Goal: Transaction & Acquisition: Subscribe to service/newsletter

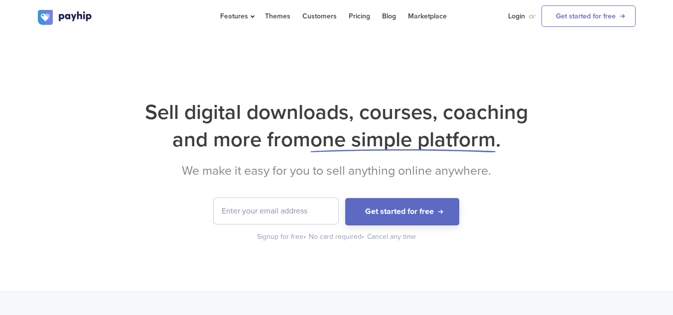
click at [291, 213] on input "email" at bounding box center [276, 211] width 124 height 26
click at [295, 213] on input "thinktwices45@gmaiil.com" at bounding box center [276, 211] width 124 height 26
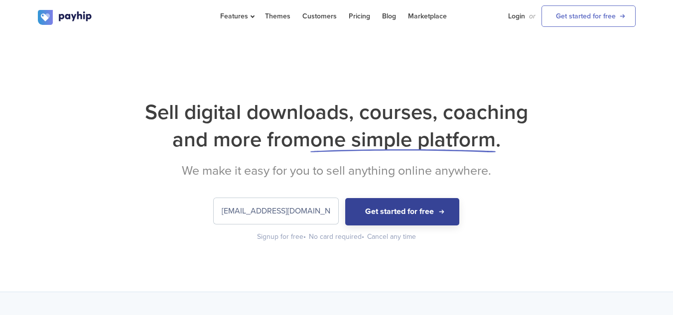
type input "[EMAIL_ADDRESS][DOMAIN_NAME]"
click at [363, 207] on button "Get started for free" at bounding box center [402, 211] width 114 height 27
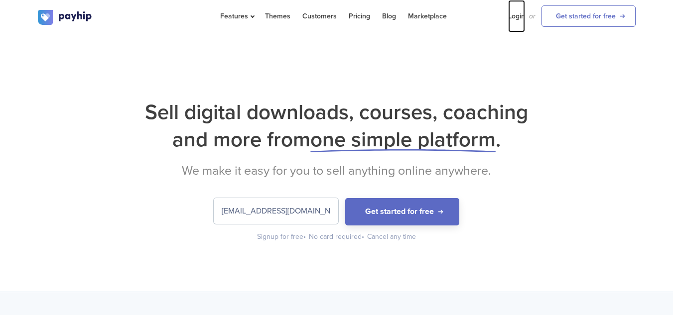
click at [519, 14] on link "Login" at bounding box center [516, 16] width 17 height 32
